Goal: Task Accomplishment & Management: Use online tool/utility

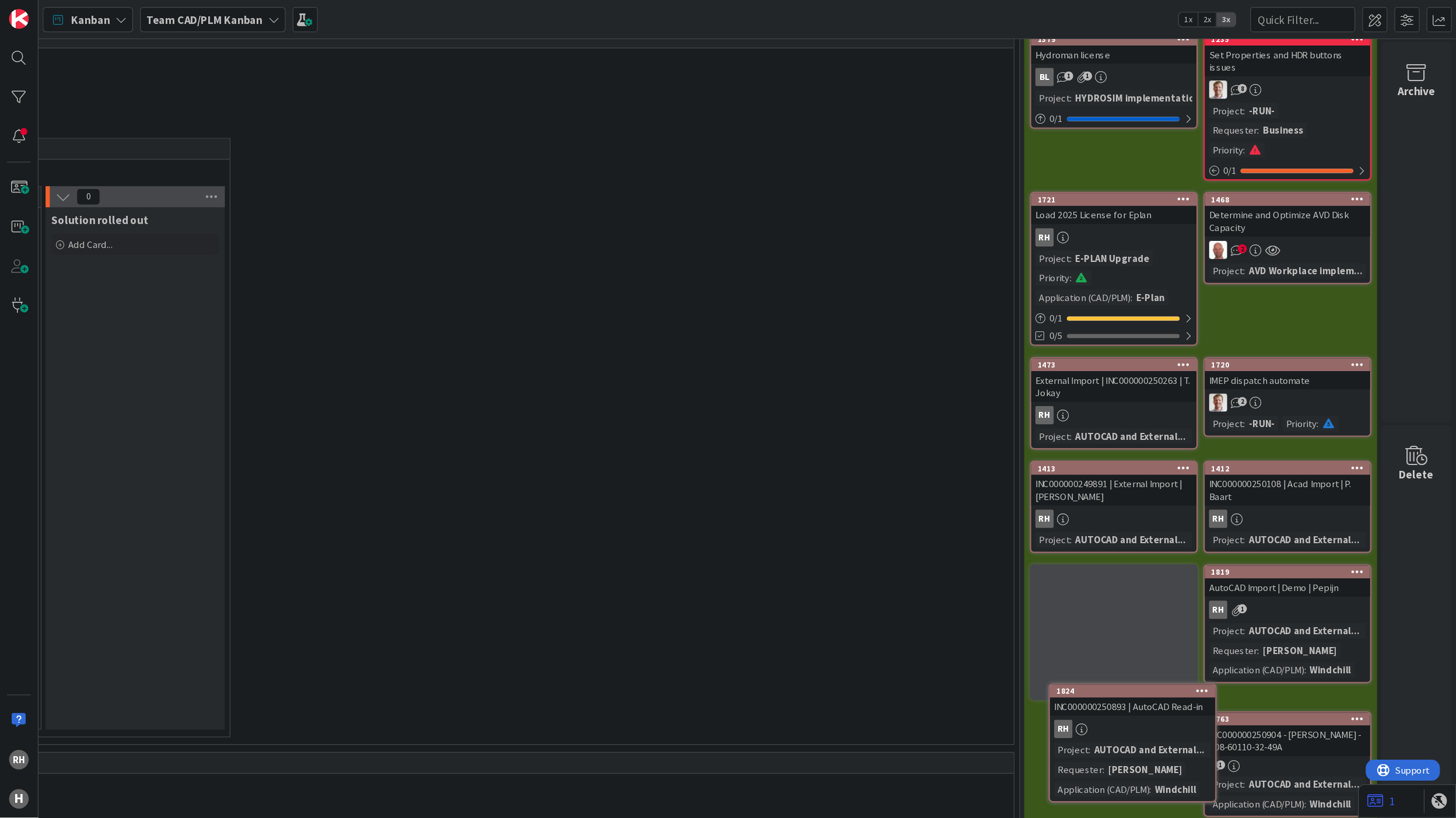
scroll to position [65, 1464]
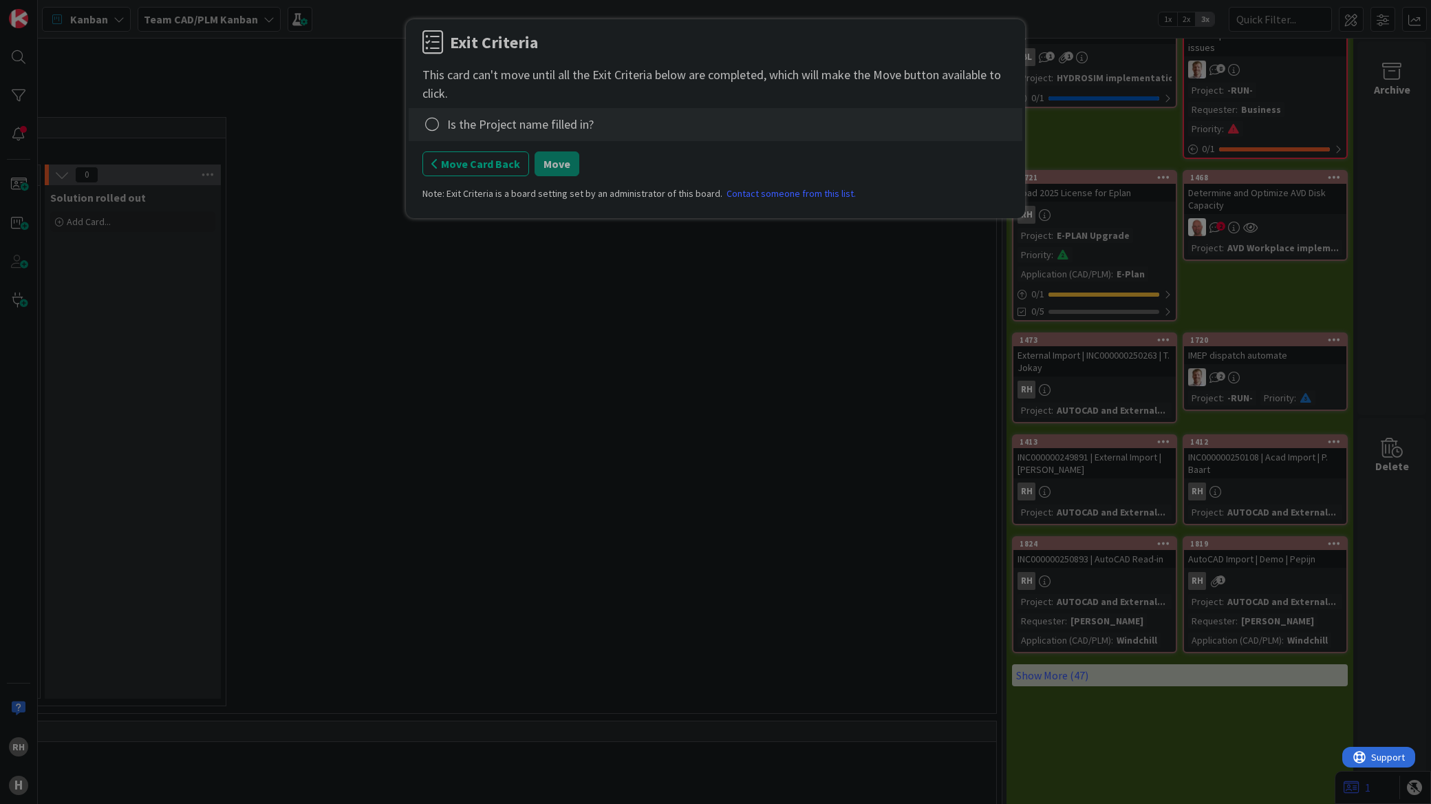
click at [483, 129] on div "Is the Project name filled in?" at bounding box center [520, 124] width 147 height 19
click at [431, 126] on icon at bounding box center [431, 124] width 19 height 19
click at [462, 151] on link "Complete" at bounding box center [508, 152] width 172 height 20
click at [546, 165] on button "Move" at bounding box center [557, 163] width 45 height 25
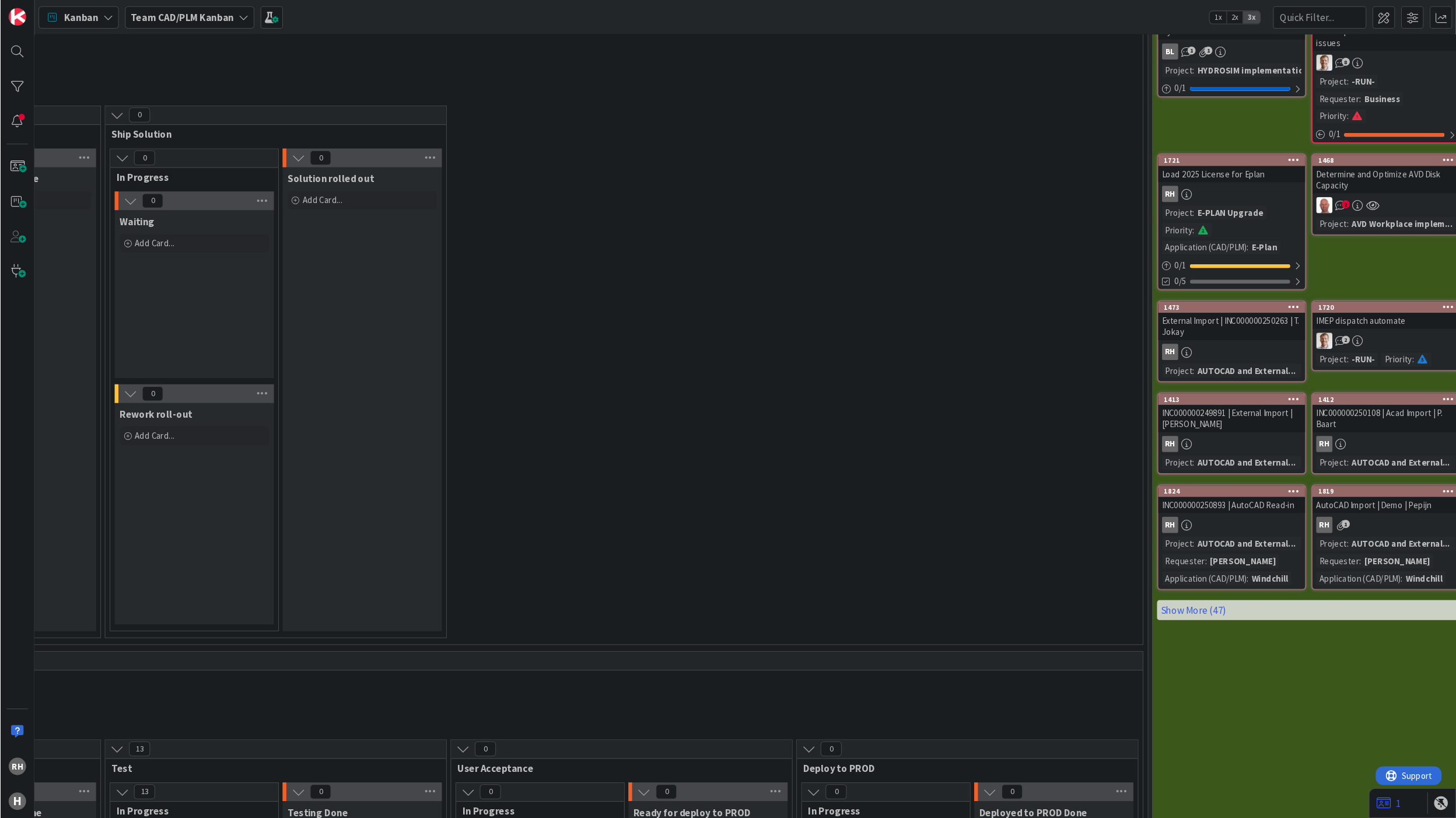
scroll to position [65, 1228]
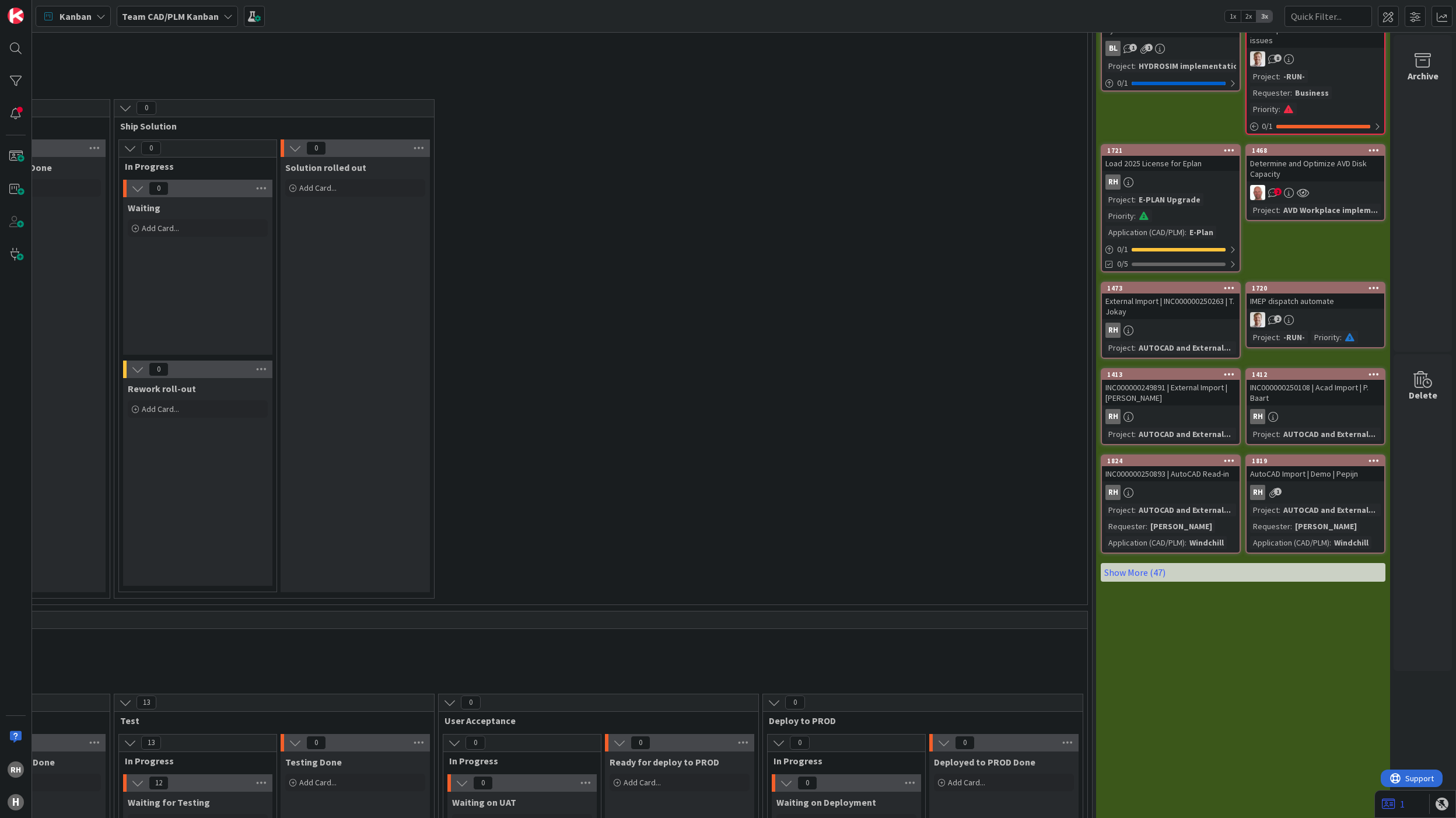
click at [14, 47] on div at bounding box center [16, 48] width 24 height 24
type textarea "x"
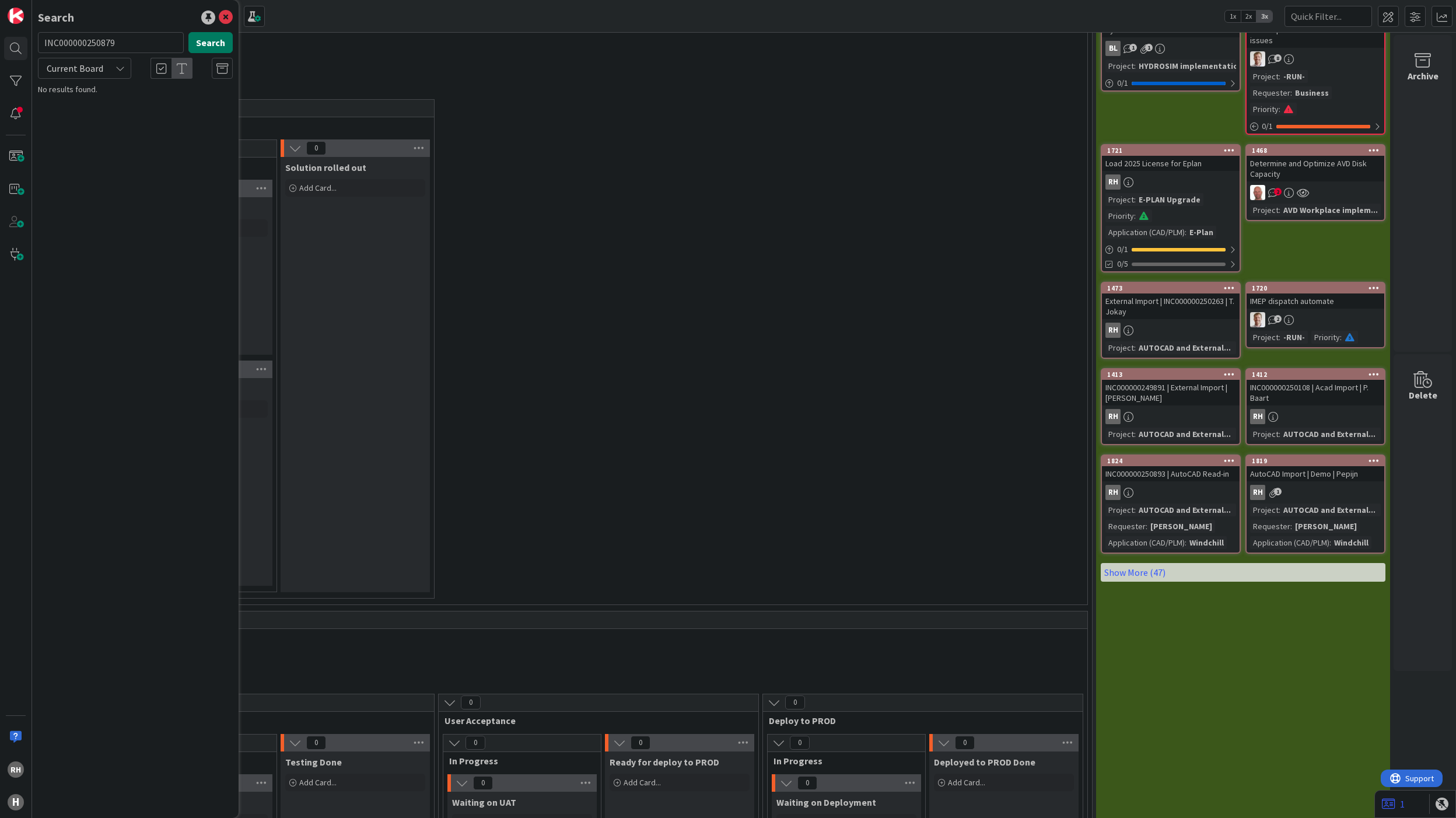
type input "INC000000250879"
click at [204, 37] on button "Search" at bounding box center [210, 42] width 44 height 21
click at [164, 110] on p "INC000000250879 | AutoCAD Import | M. Vrlik" at bounding box center [143, 109] width 179 height 25
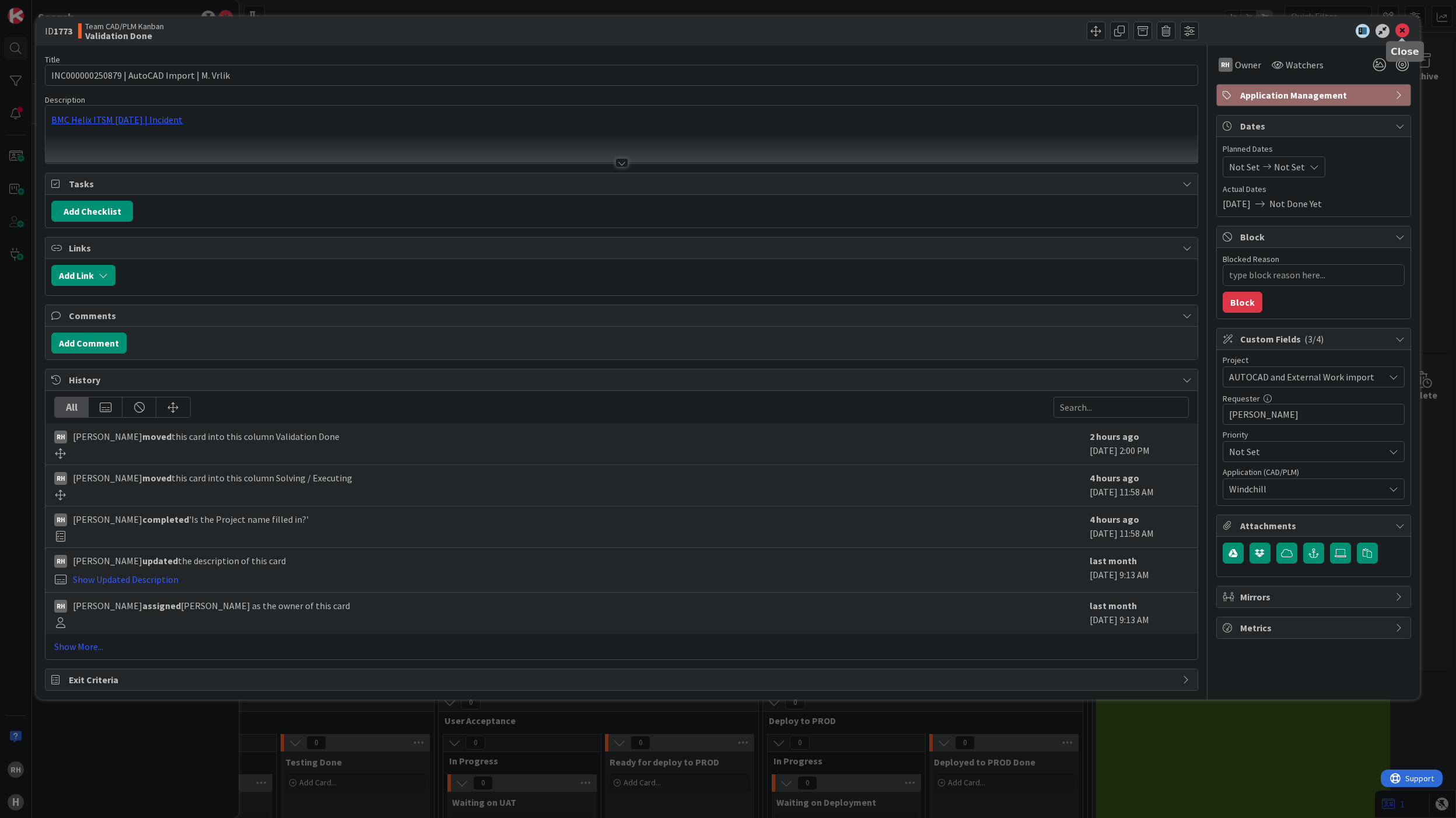
click at [1213, 31] on icon at bounding box center [1403, 31] width 14 height 14
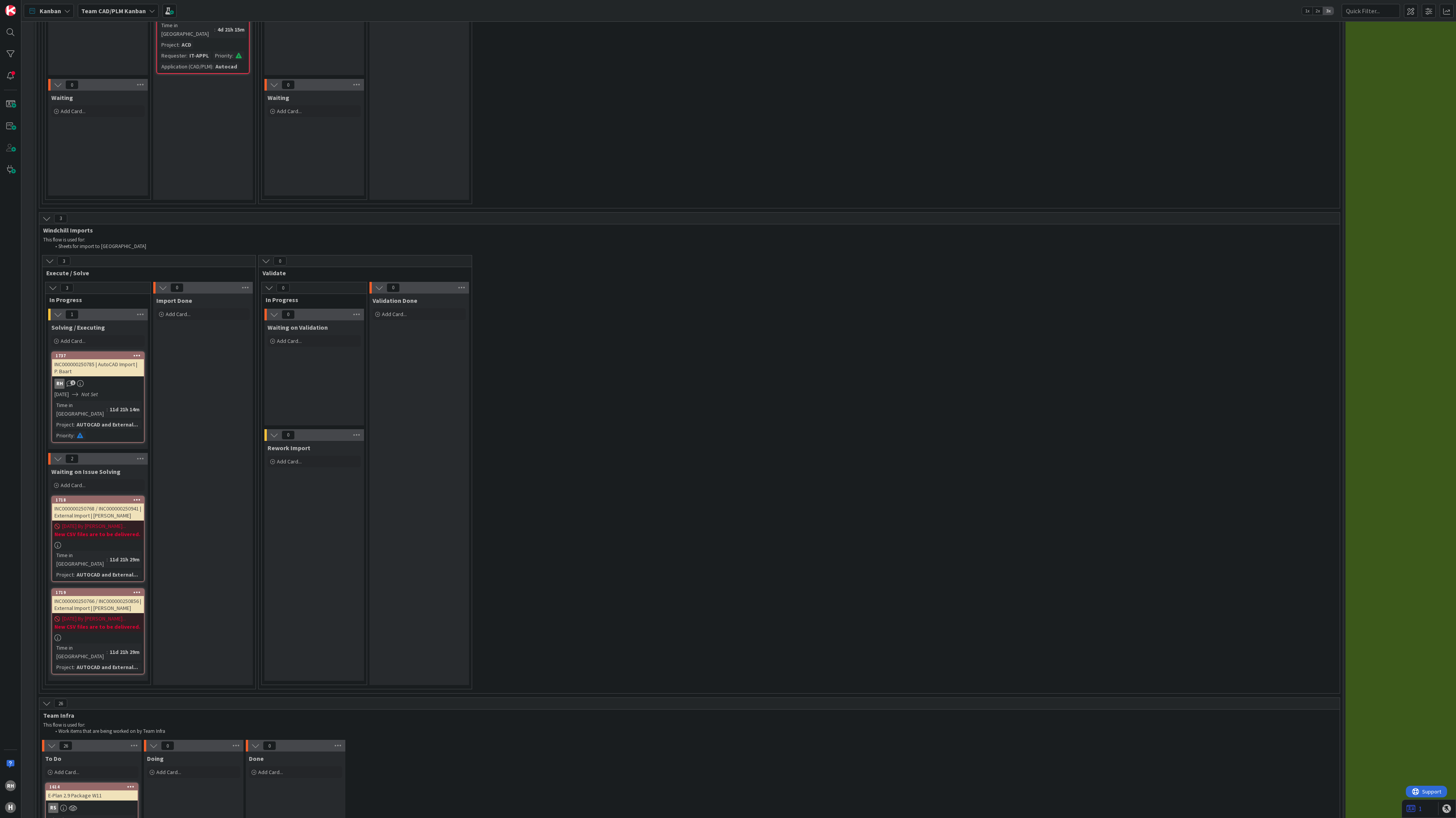
scroll to position [2212, 0]
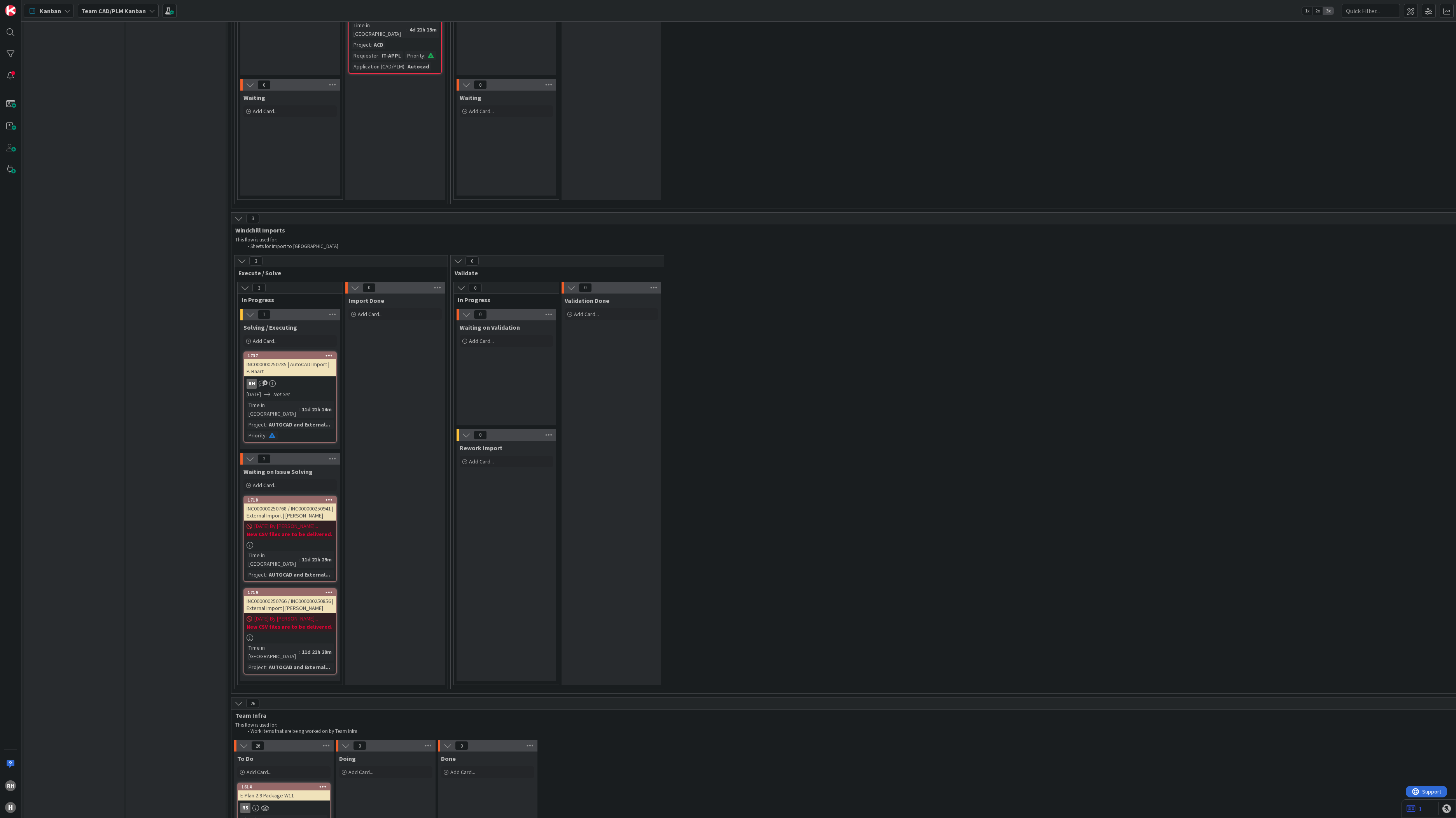
click at [142, 295] on div "Input Buffer During the Replenishment Meeting the team & Team Manager will sele…" at bounding box center [176, 123] width 99 height 4600
click at [296, 359] on div "INC000000250785 | AutoCAD Import | P. Baart" at bounding box center [290, 368] width 92 height 17
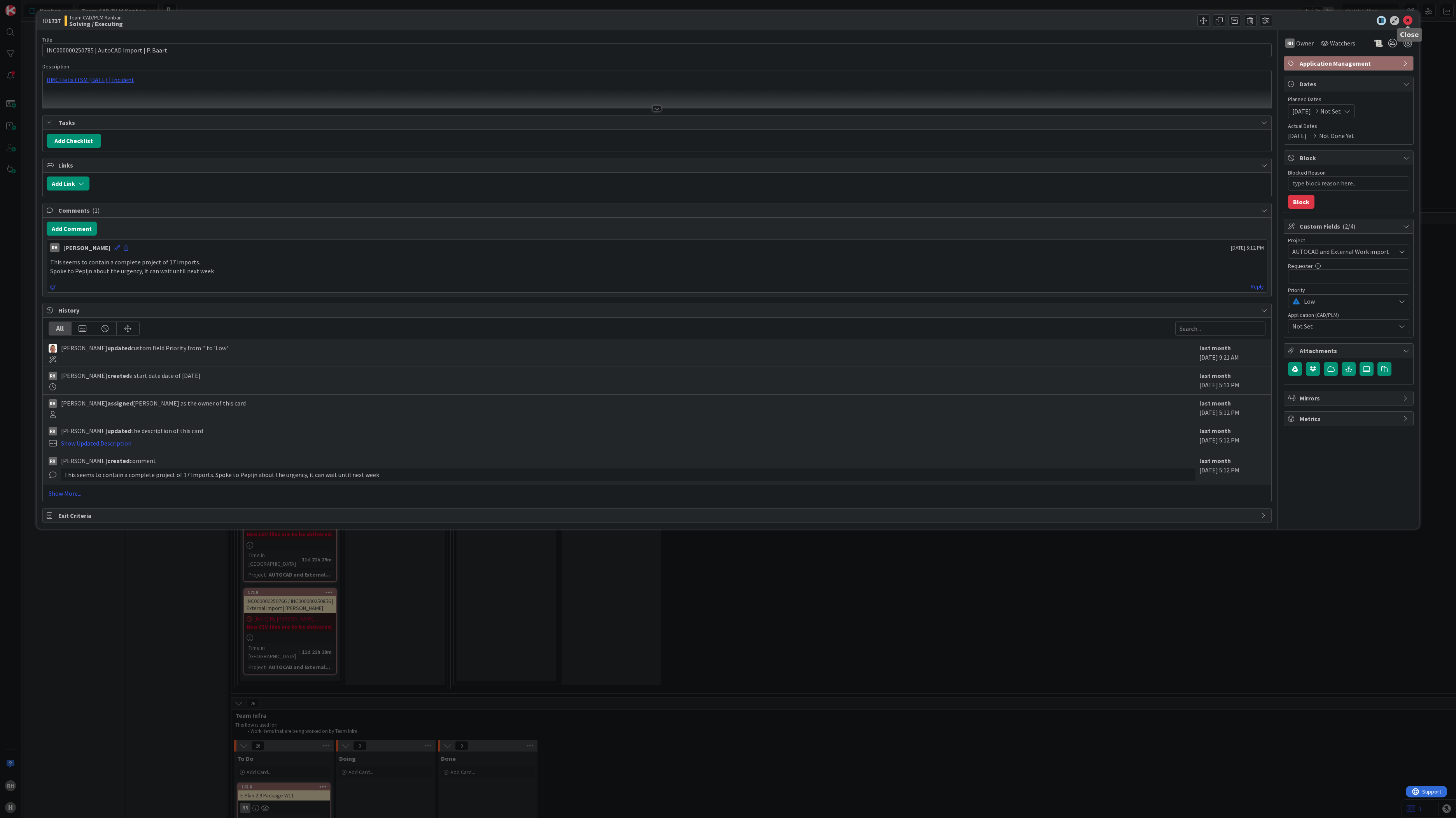
click at [808, 19] on icon at bounding box center [1407, 20] width 10 height 10
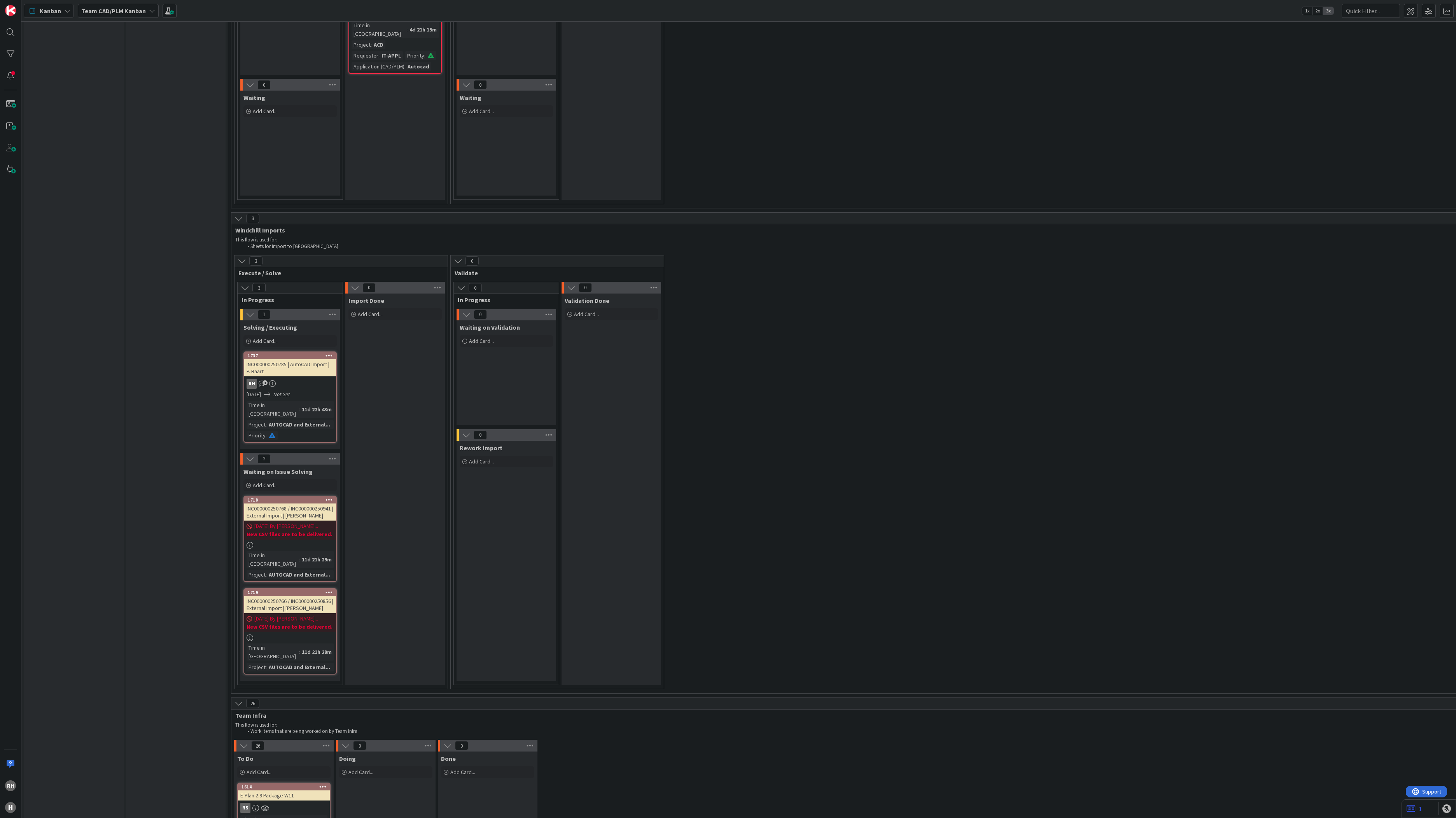
click at [296, 351] on link "1737 INC000000250785 | AutoCAD Import | P. Baart RH 1 08/25/2025 Not Set Time i…" at bounding box center [290, 397] width 93 height 92
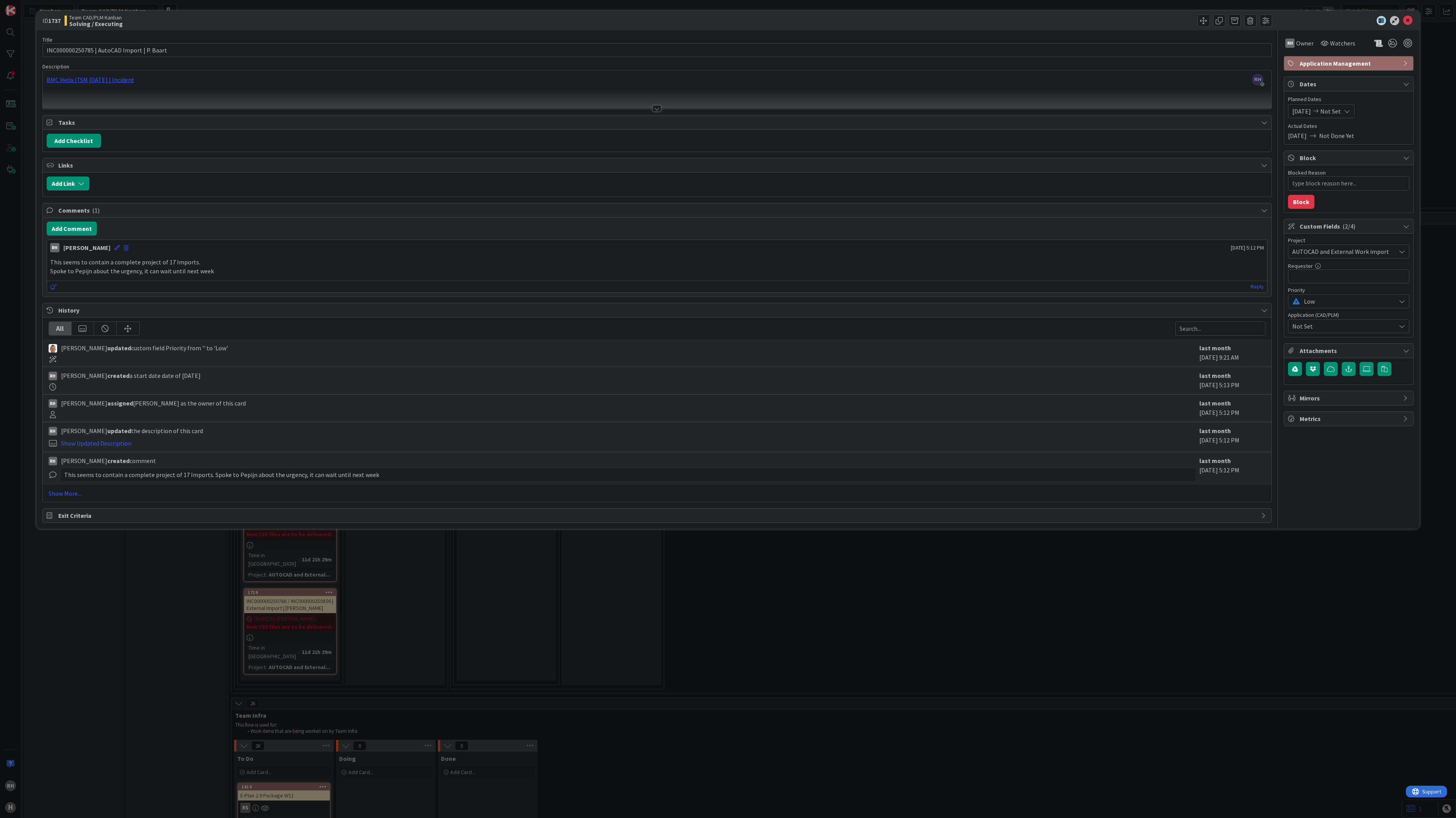
click at [157, 454] on div "ID 1737 Team CAD/PLM Kanban Solving / Executing Title 43 / 128 INC000000250785 …" at bounding box center [728, 409] width 1456 height 818
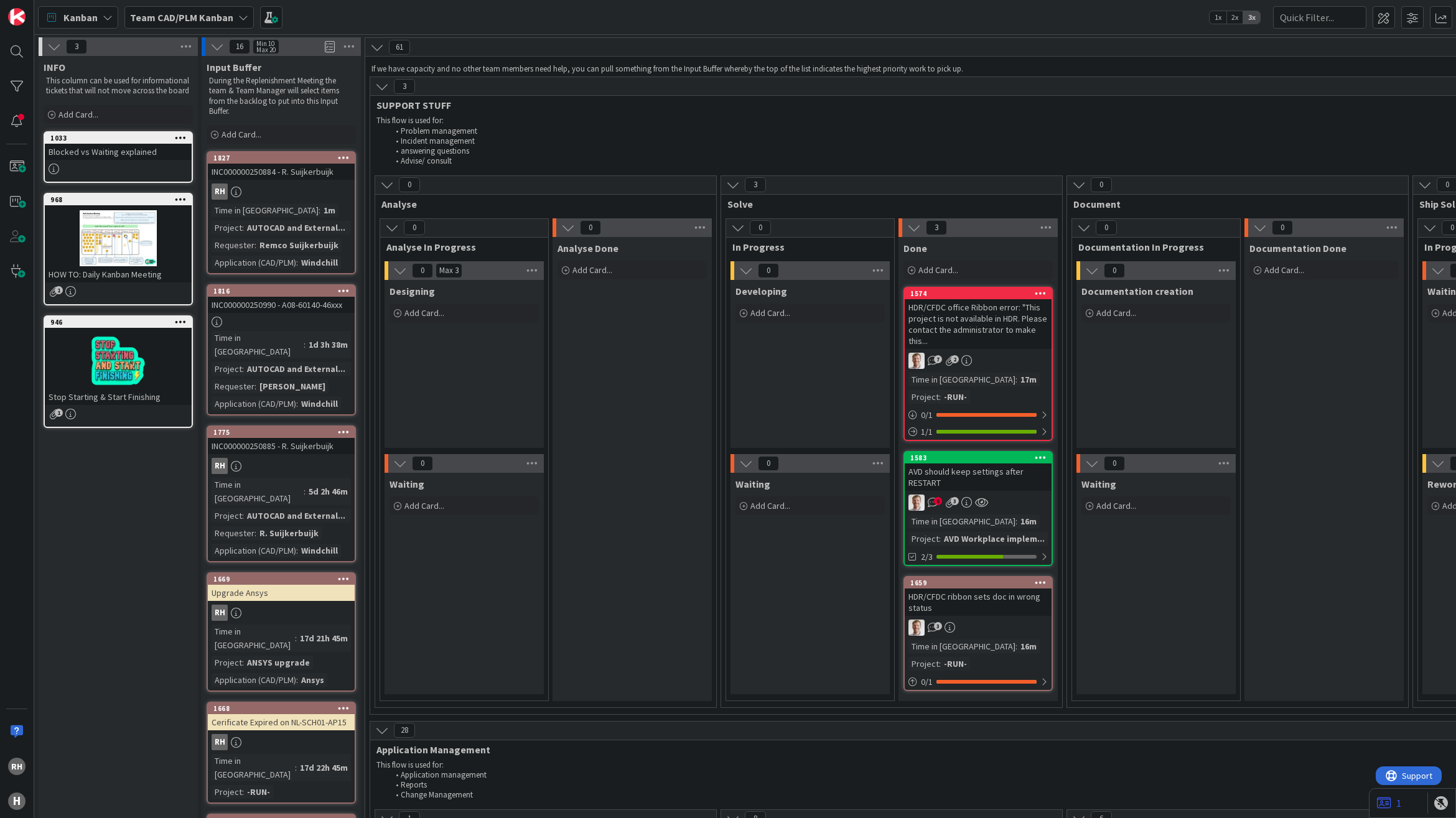
type textarea "x"
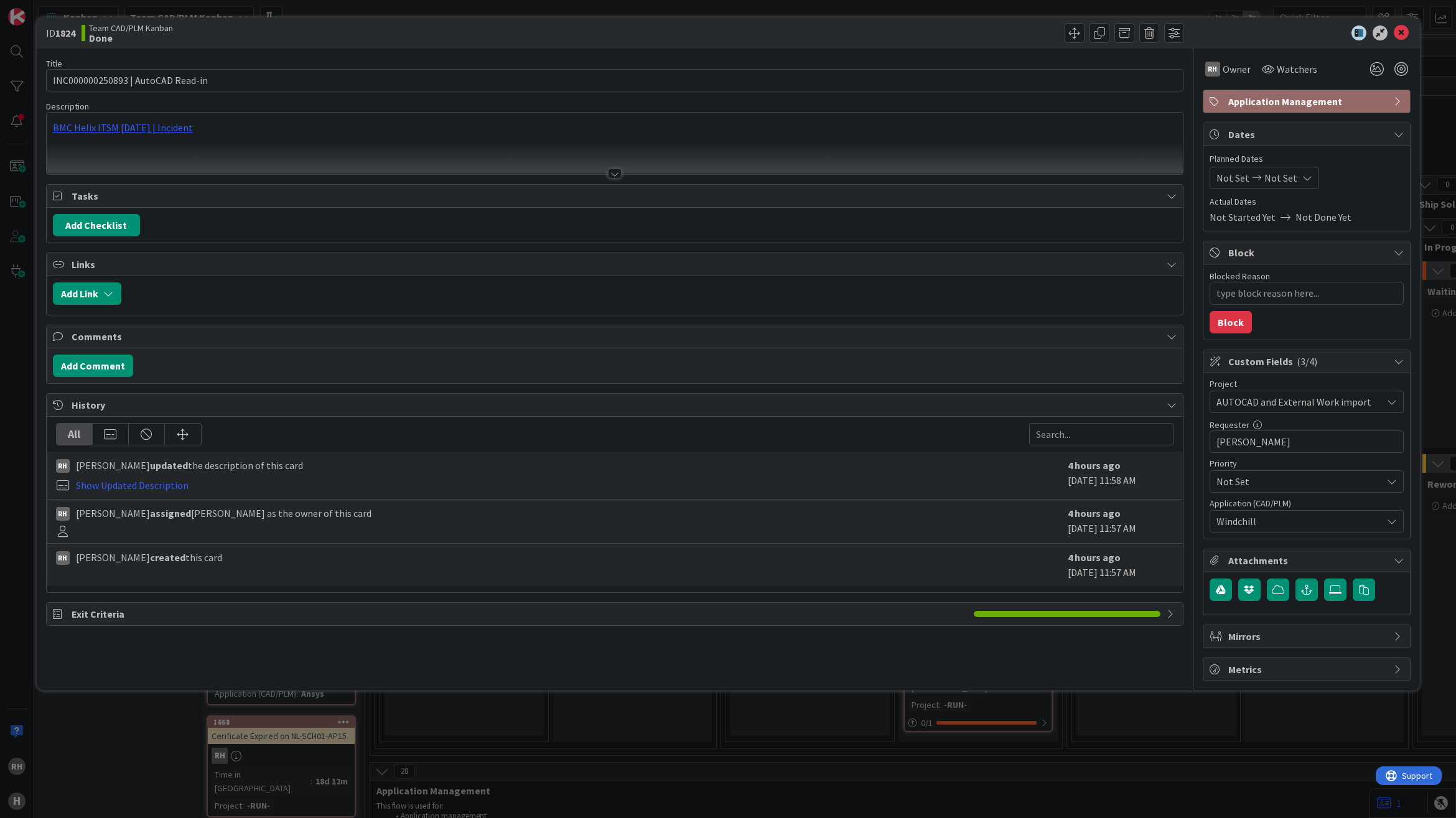
type textarea "x"
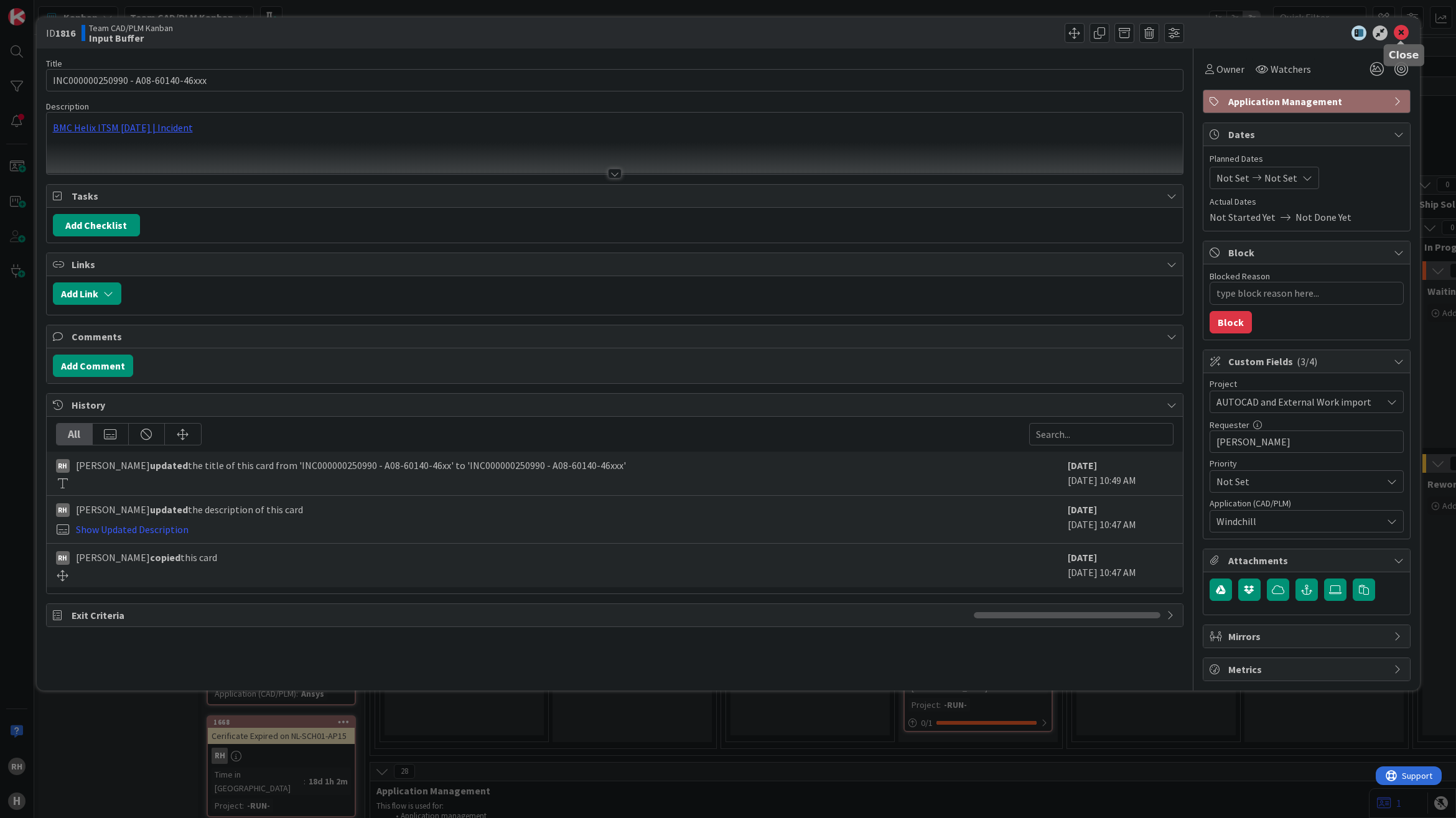
click at [1401, 28] on icon at bounding box center [1401, 33] width 15 height 15
